Goal: Task Accomplishment & Management: Complete application form

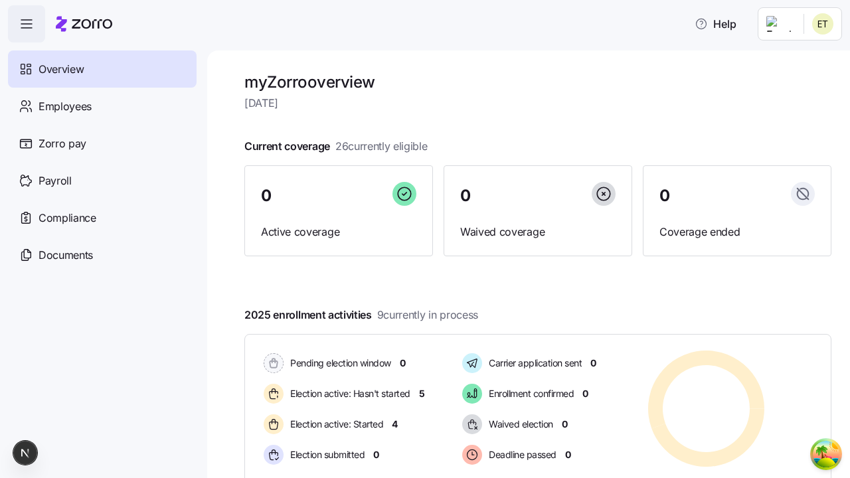
click at [64, 106] on span "Employees" at bounding box center [65, 106] width 53 height 17
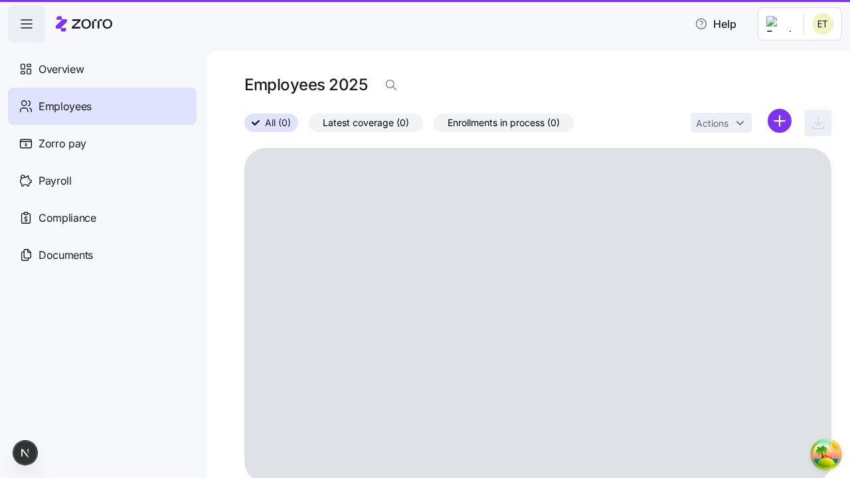
click at [779, 121] on html "Help Overview Employees Zorro pay Payroll Compliance Documents Employees 2025 A…" at bounding box center [425, 235] width 850 height 470
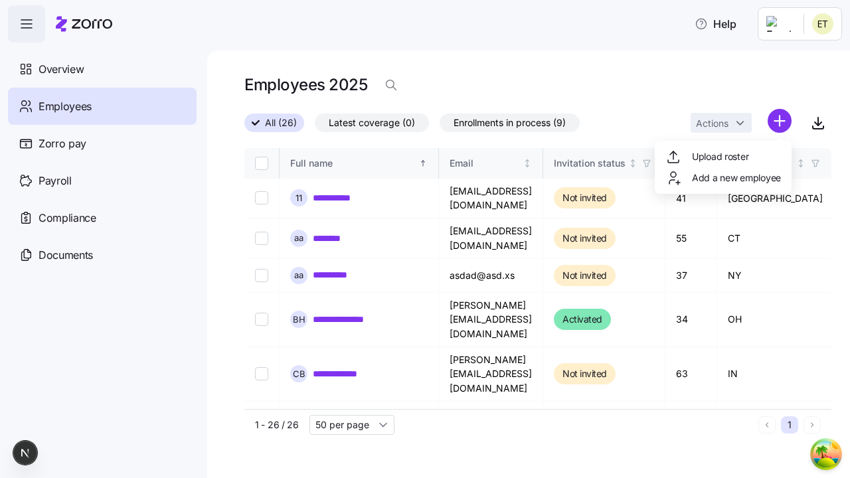
click at [722, 178] on span "Add a new employee" at bounding box center [736, 177] width 89 height 13
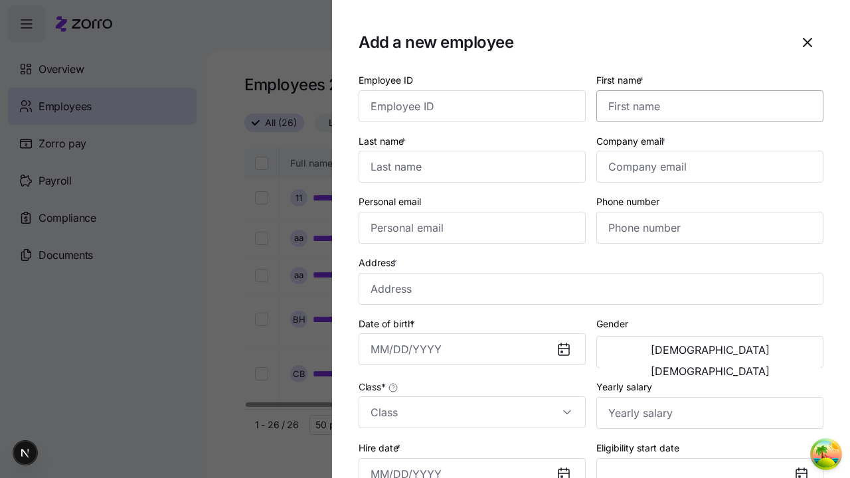
click at [704, 90] on input "First name *" at bounding box center [709, 106] width 227 height 32
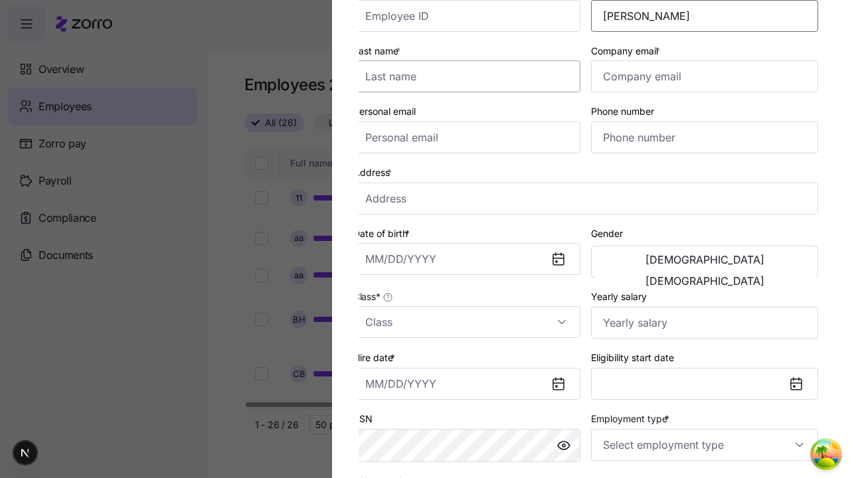
type input "[PERSON_NAME]"
click at [472, 76] on input "Last name *" at bounding box center [466, 76] width 227 height 32
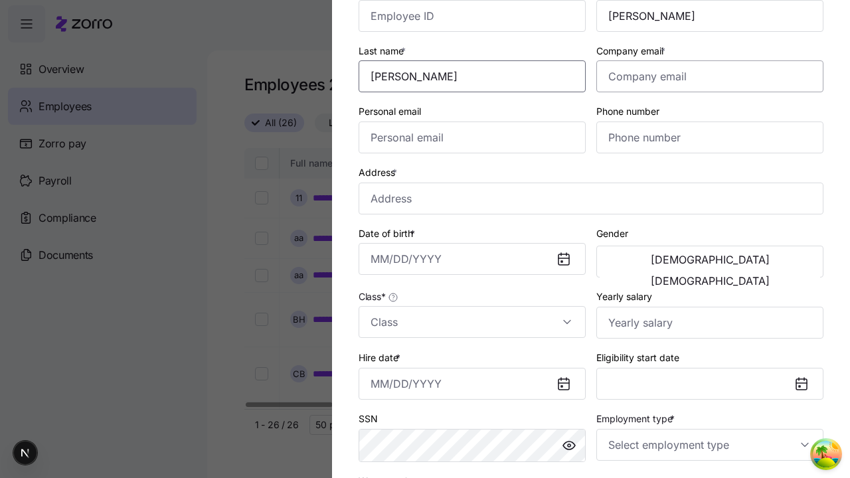
type input "[PERSON_NAME]"
click at [710, 76] on input "Company email *" at bounding box center [709, 76] width 227 height 32
type input "[EMAIL_ADDRESS][DOMAIN_NAME]"
click at [472, 137] on input "Personal email" at bounding box center [471, 137] width 227 height 32
type input "[EMAIL_ADDRESS][DOMAIN_NAME]"
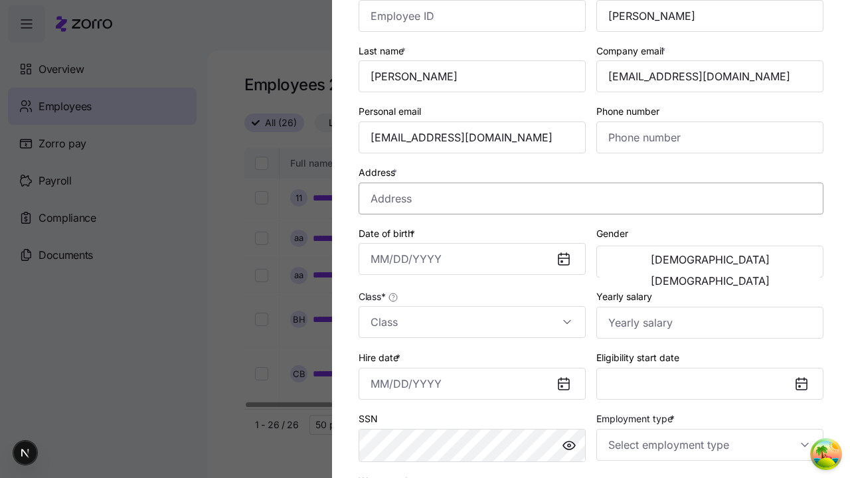
click at [591, 198] on input "Address *" at bounding box center [590, 199] width 465 height 32
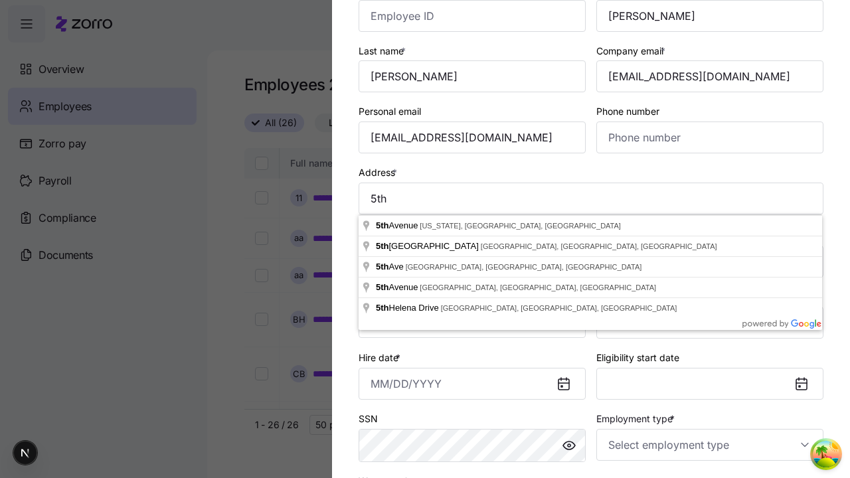
type input "[GEOGRAPHIC_DATA][US_STATE], [GEOGRAPHIC_DATA], [GEOGRAPHIC_DATA]"
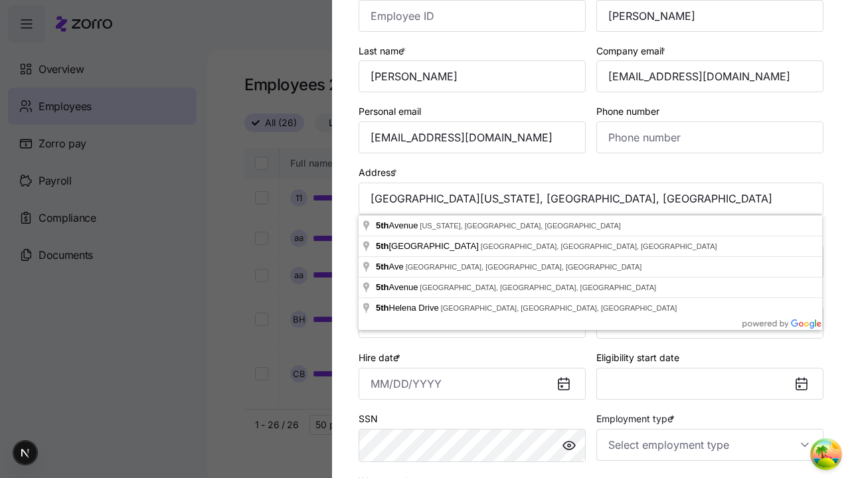
click at [472, 259] on input "Date of birth *" at bounding box center [471, 259] width 227 height 32
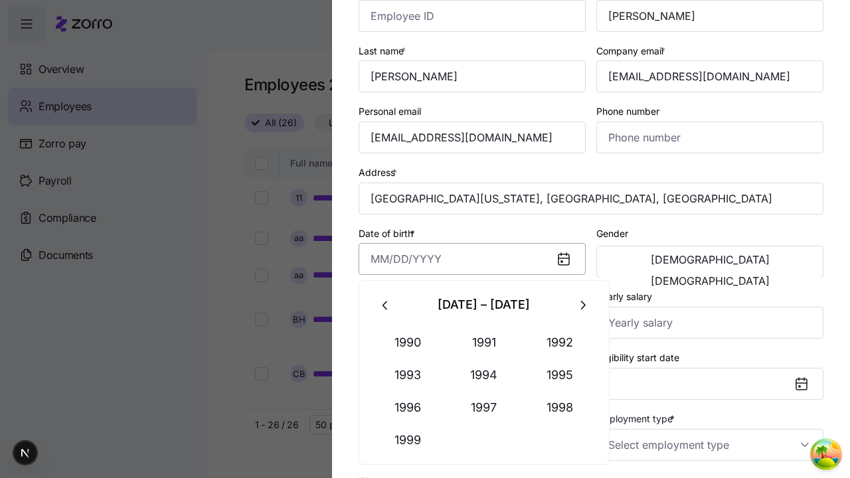
click at [483, 374] on button "1994" at bounding box center [484, 375] width 76 height 32
type input "[DATE]"
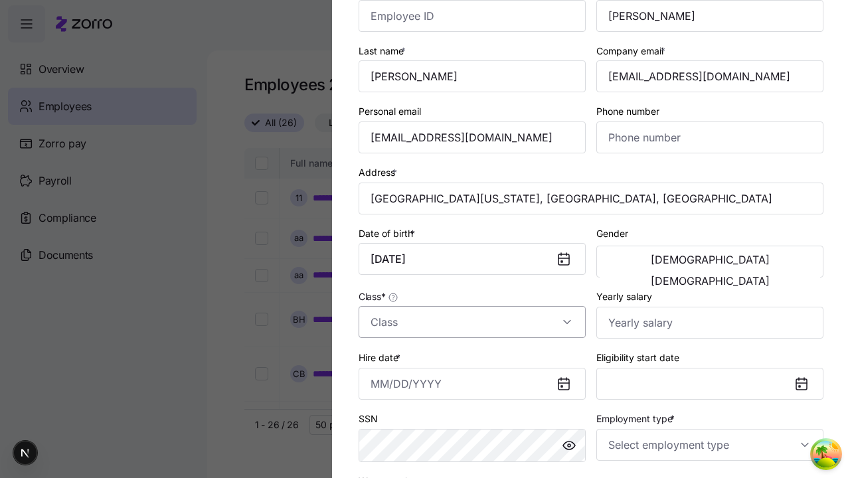
click at [655, 262] on span "[DEMOGRAPHIC_DATA]" at bounding box center [710, 259] width 119 height 11
click at [472, 322] on input "Class *" at bounding box center [471, 322] width 227 height 32
click at [0, 0] on div "class1" at bounding box center [0, 0] width 0 height 0
type input "class1"
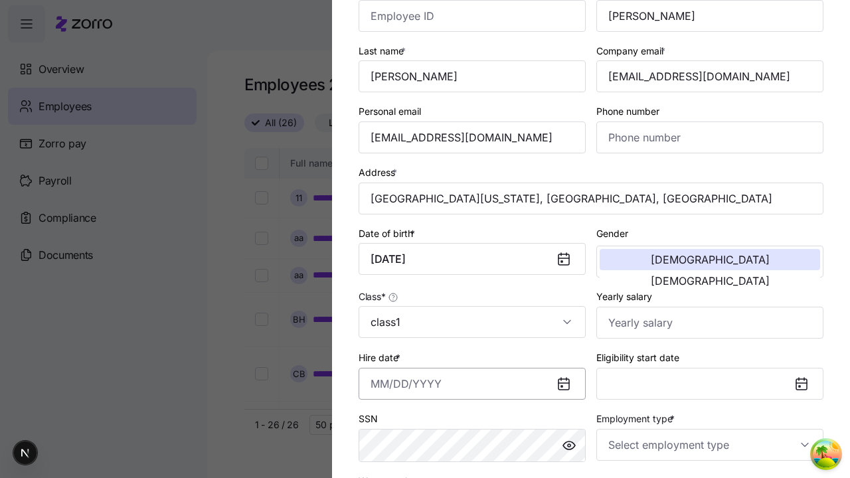
click at [472, 383] on input "Hire date *" at bounding box center [471, 384] width 227 height 32
type input "[DATE]"
click at [710, 444] on input "Employment type *" at bounding box center [709, 445] width 227 height 32
click at [710, 376] on div "Full Time" at bounding box center [709, 376] width 216 height 28
type input "Full Time"
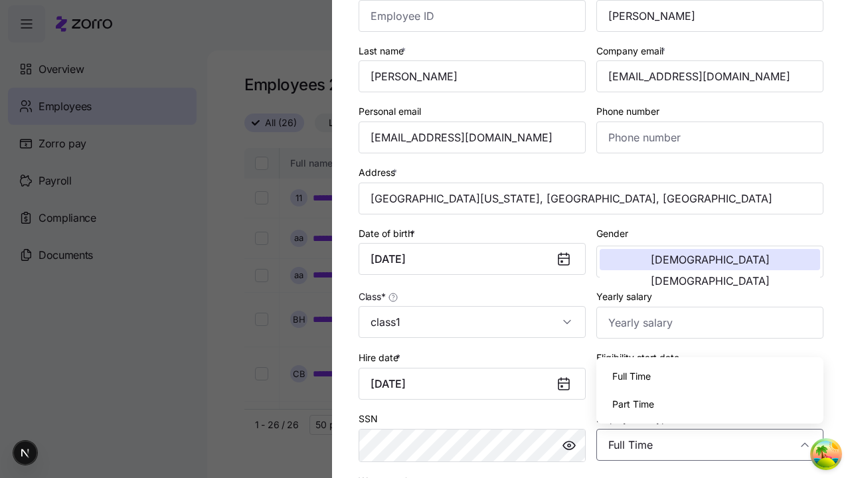
click at [0, 0] on div "Salary" at bounding box center [0, 0] width 0 height 0
type input "Salary"
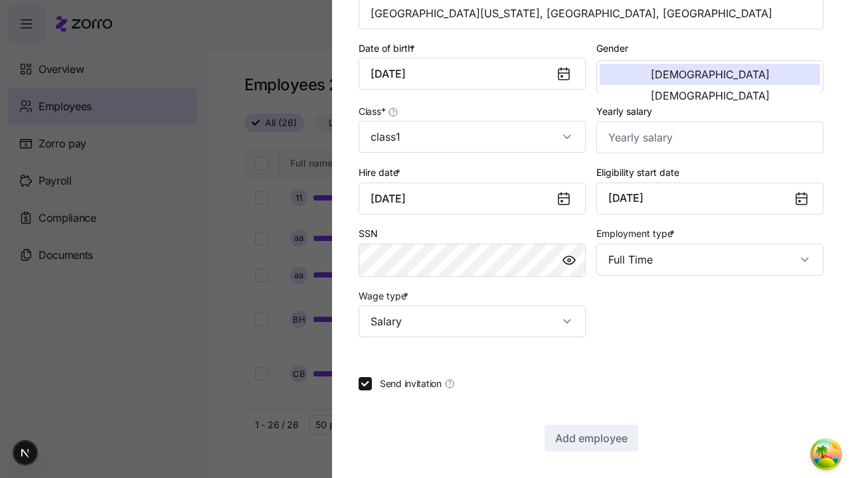
click at [590, 438] on span "Add employee" at bounding box center [591, 438] width 72 height 16
